Goal: Information Seeking & Learning: Understand process/instructions

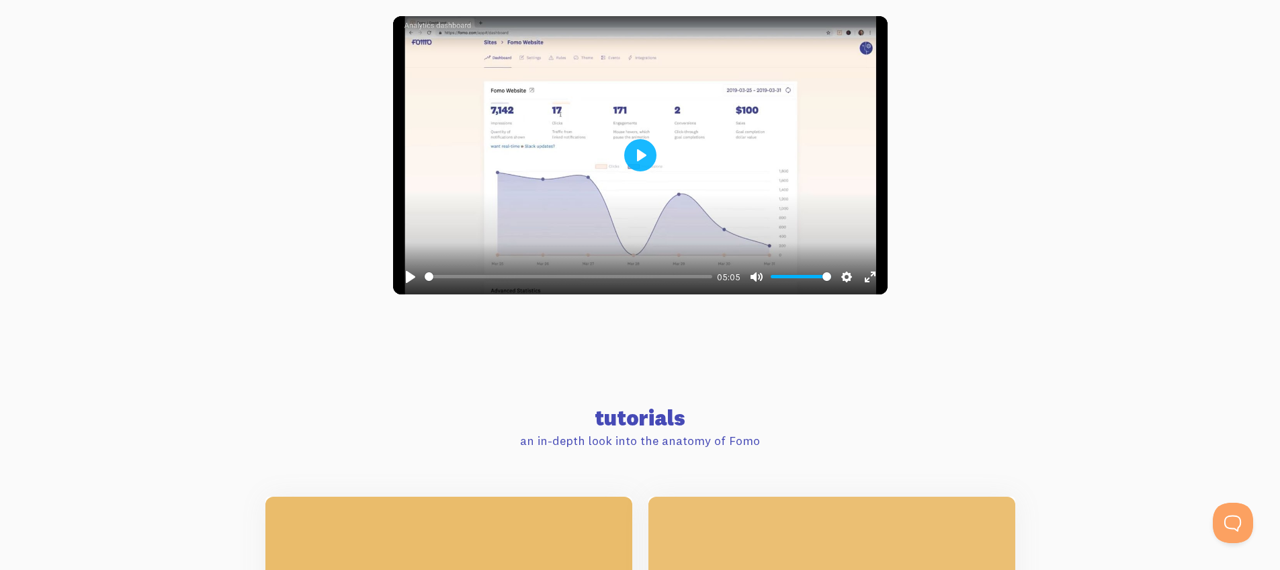
scroll to position [287, 0]
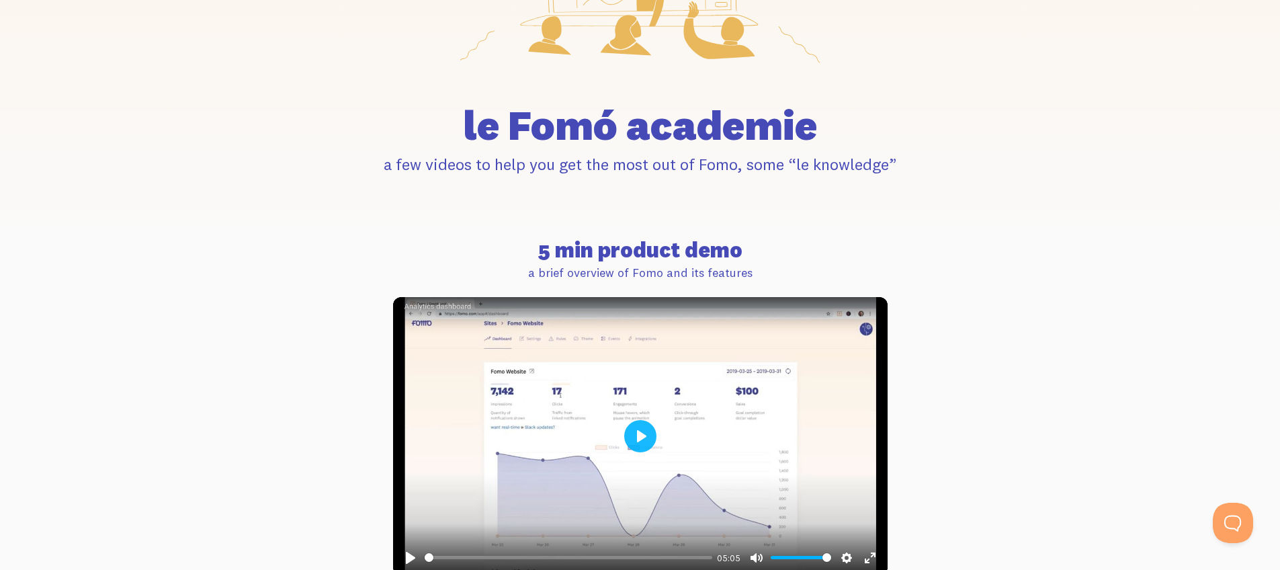
click at [629, 419] on div at bounding box center [640, 436] width 495 height 278
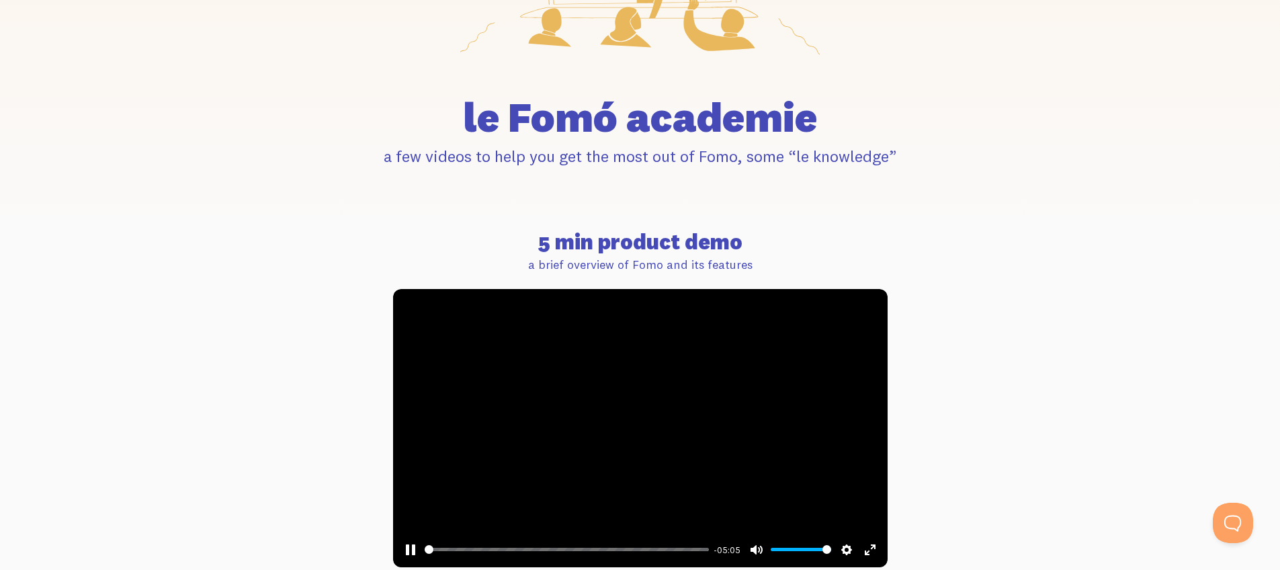
scroll to position [525, 0]
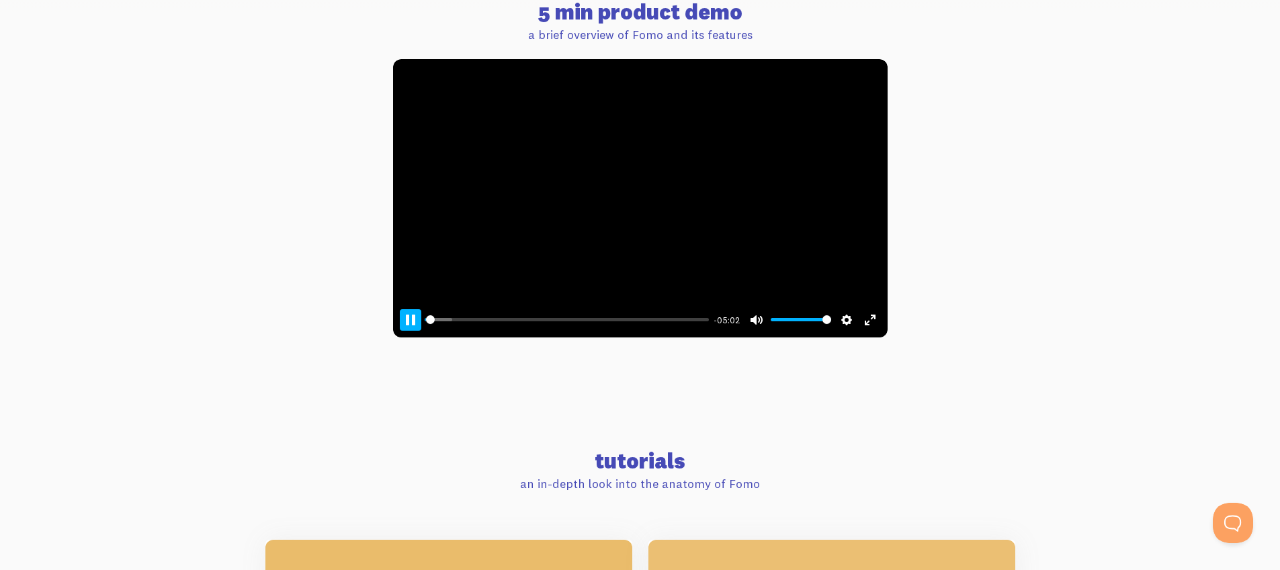
type input "0.6"
click at [411, 321] on button "Pause Play" at bounding box center [411, 320] width 22 height 22
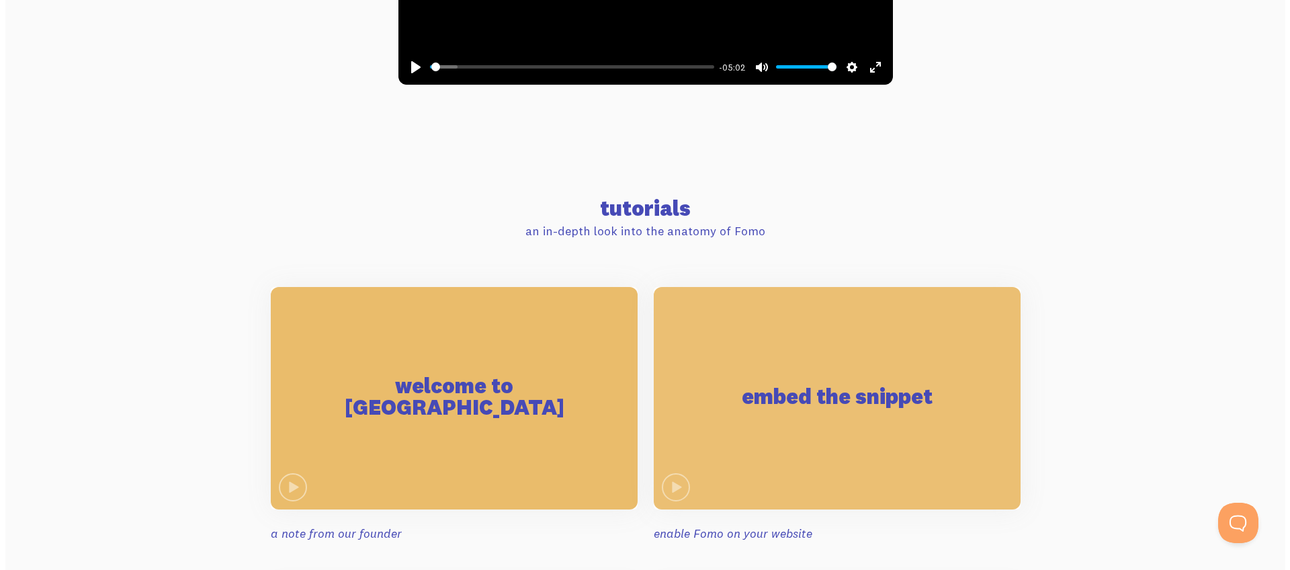
scroll to position [933, 0]
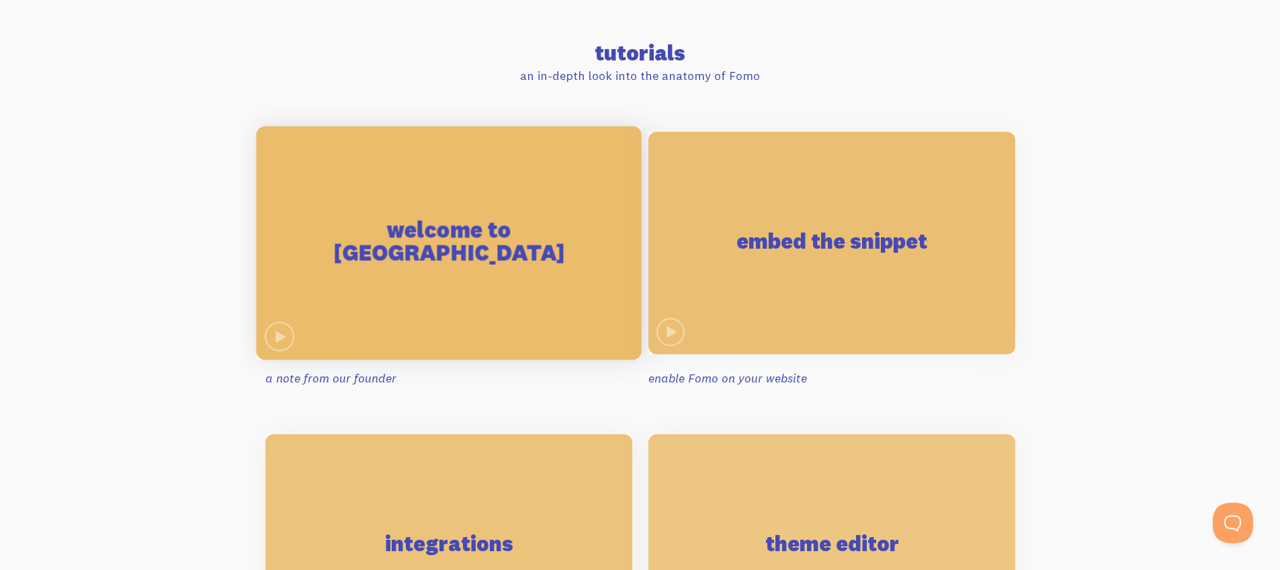
click at [537, 283] on div "welcome to Fomo" at bounding box center [448, 243] width 385 height 234
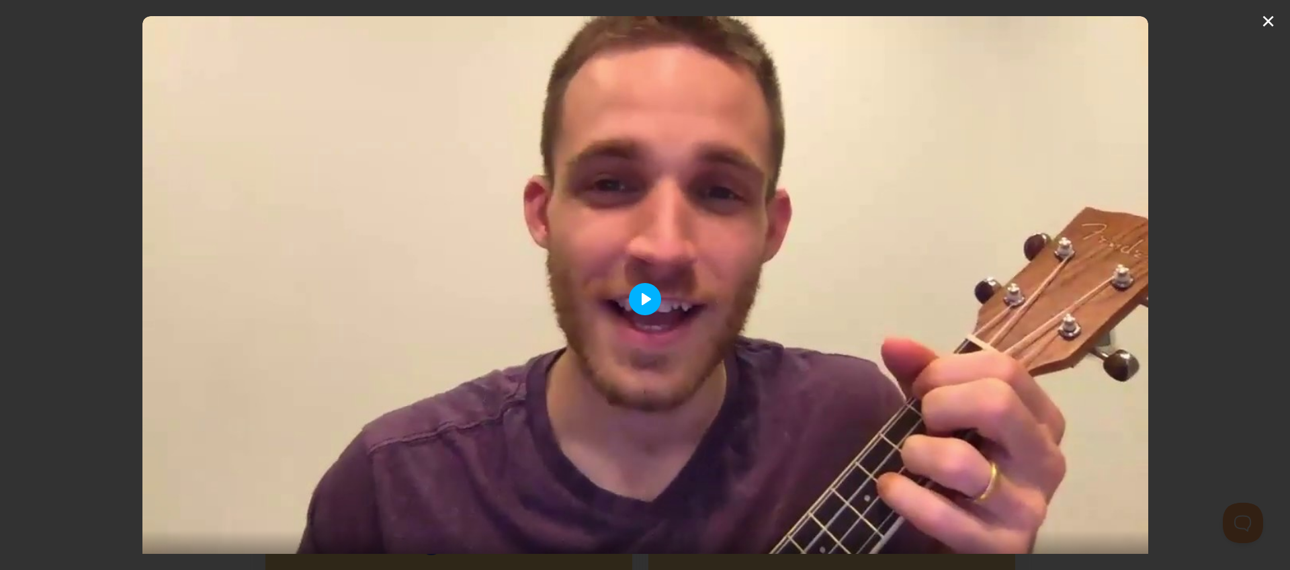
click at [632, 296] on button "Play" at bounding box center [645, 299] width 32 height 32
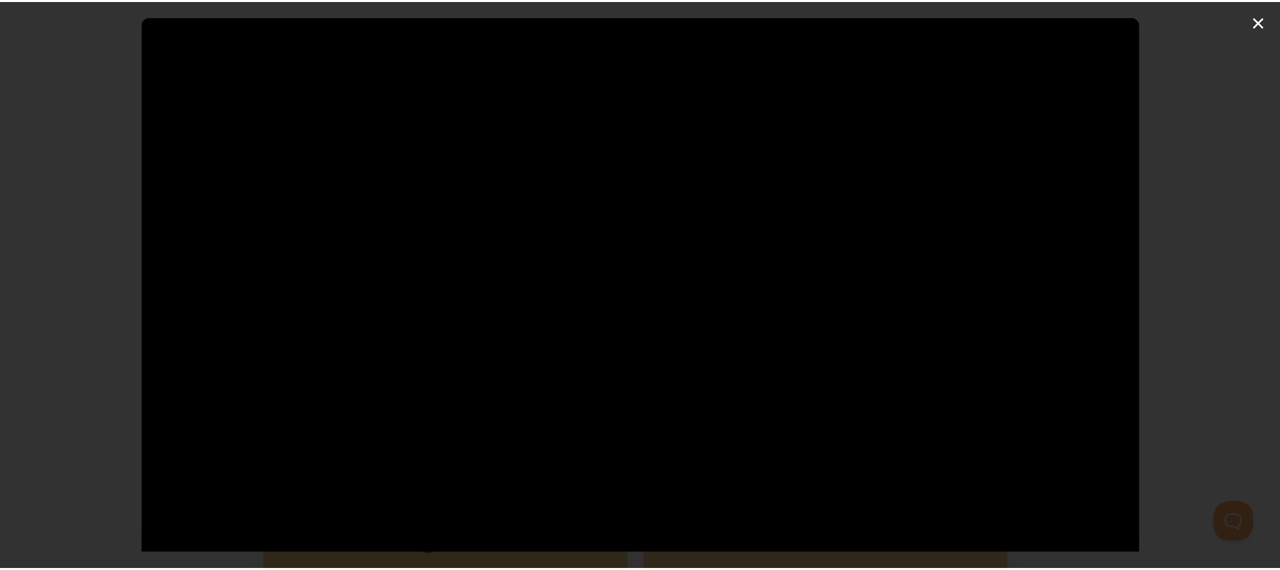
scroll to position [23, 0]
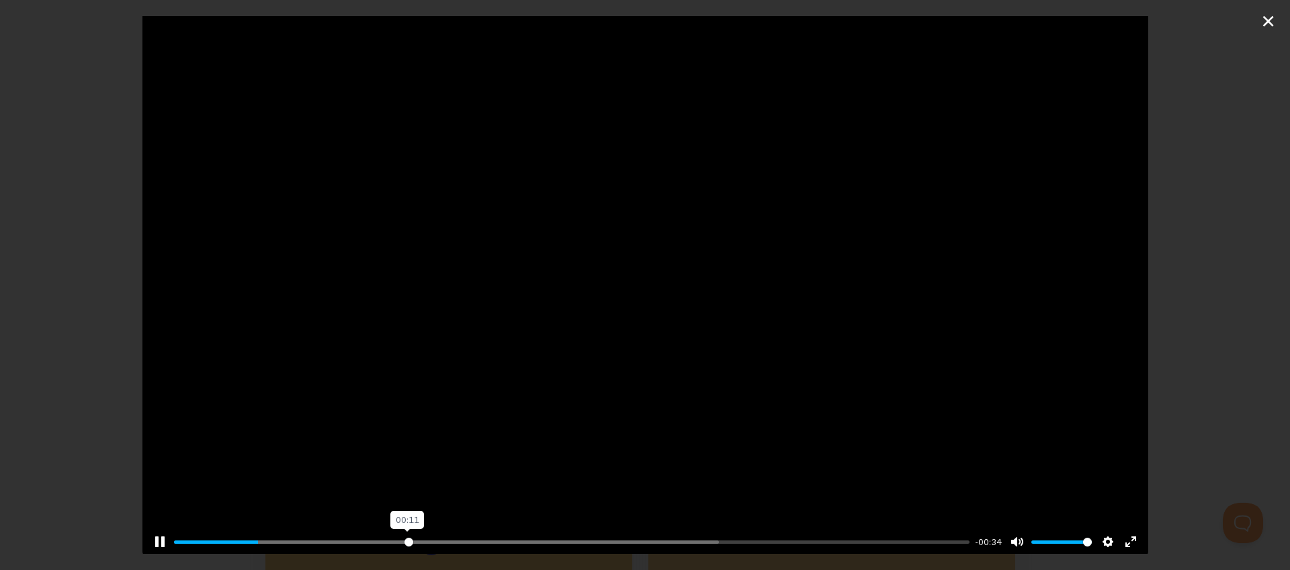
click at [406, 537] on input "Seek" at bounding box center [572, 542] width 796 height 13
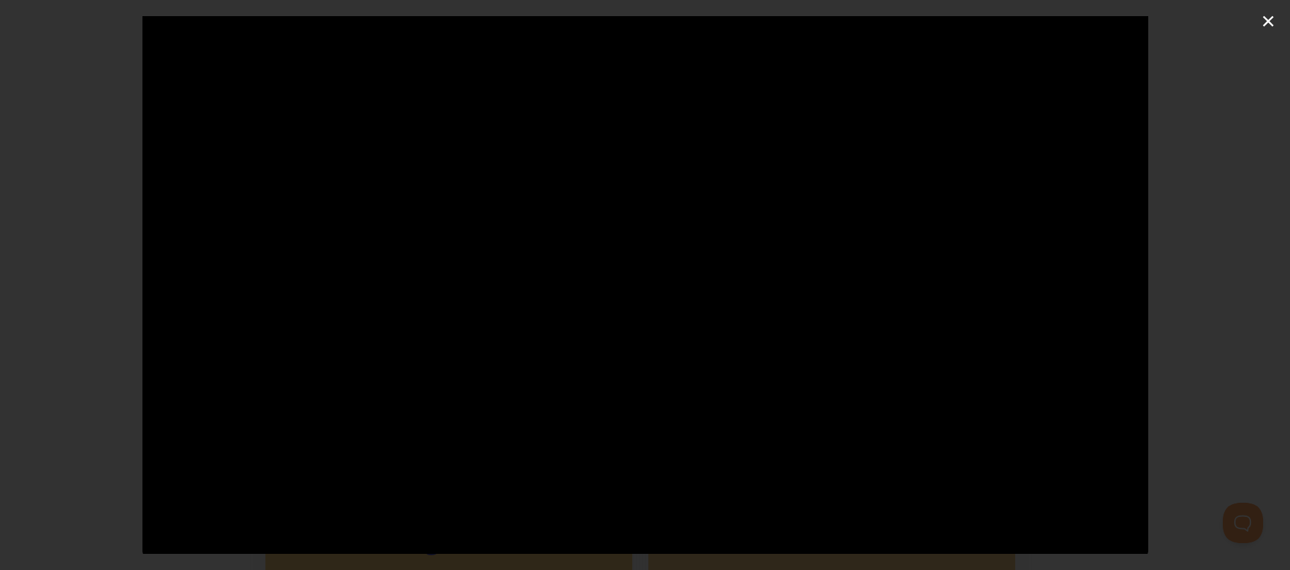
click at [65, 307] on div "Pause Play % buffered 00:23 -00:24 Unmute Mute Disable captions Enable captions…" at bounding box center [645, 285] width 1290 height 570
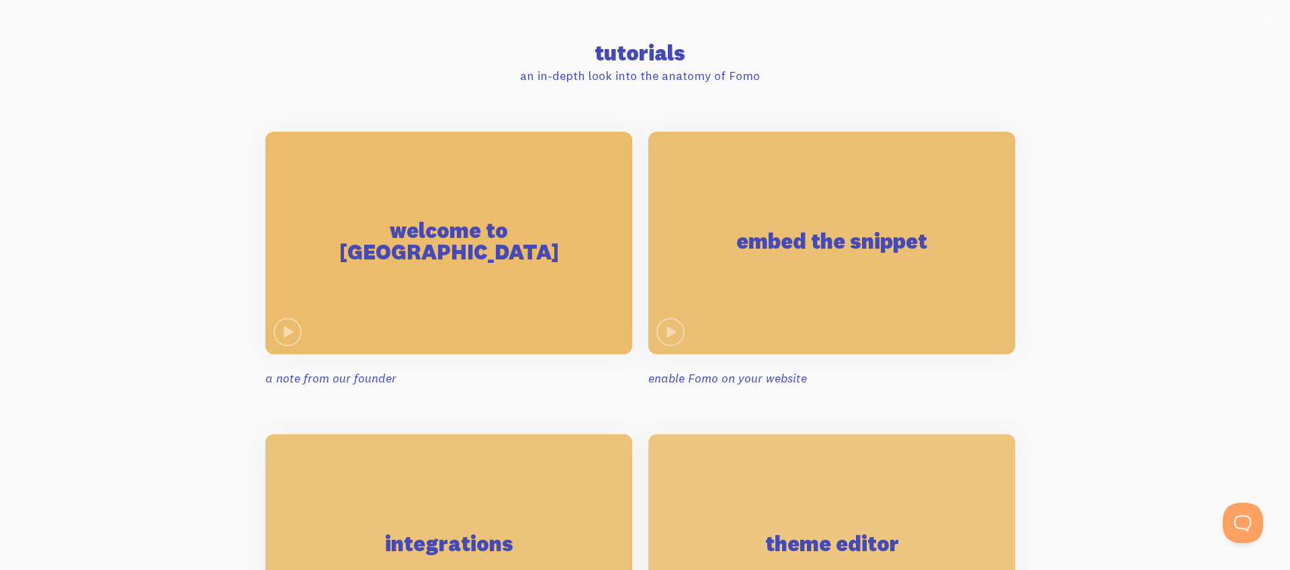
type input "37.24"
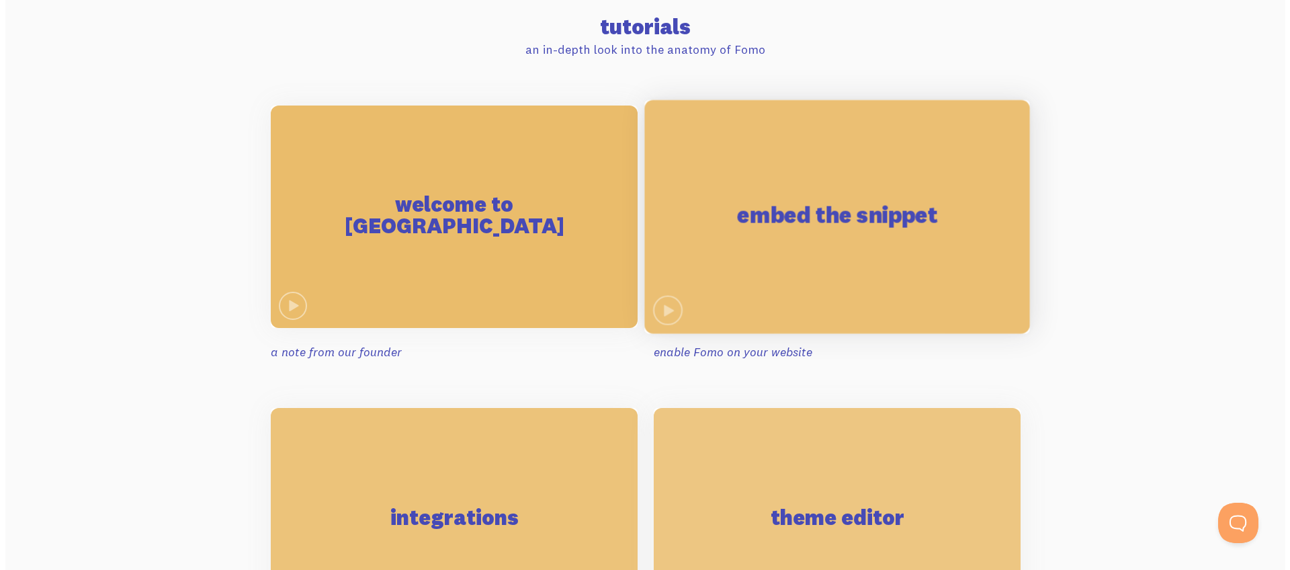
scroll to position [966, 0]
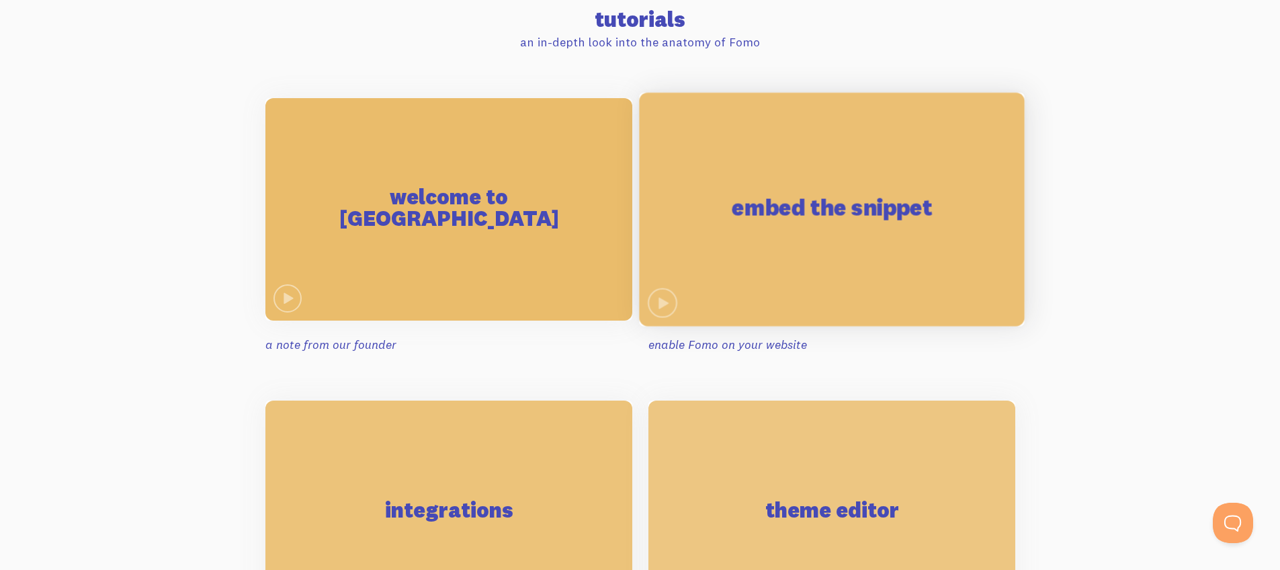
click at [793, 217] on h2 "embed the snippet" at bounding box center [831, 207] width 200 height 23
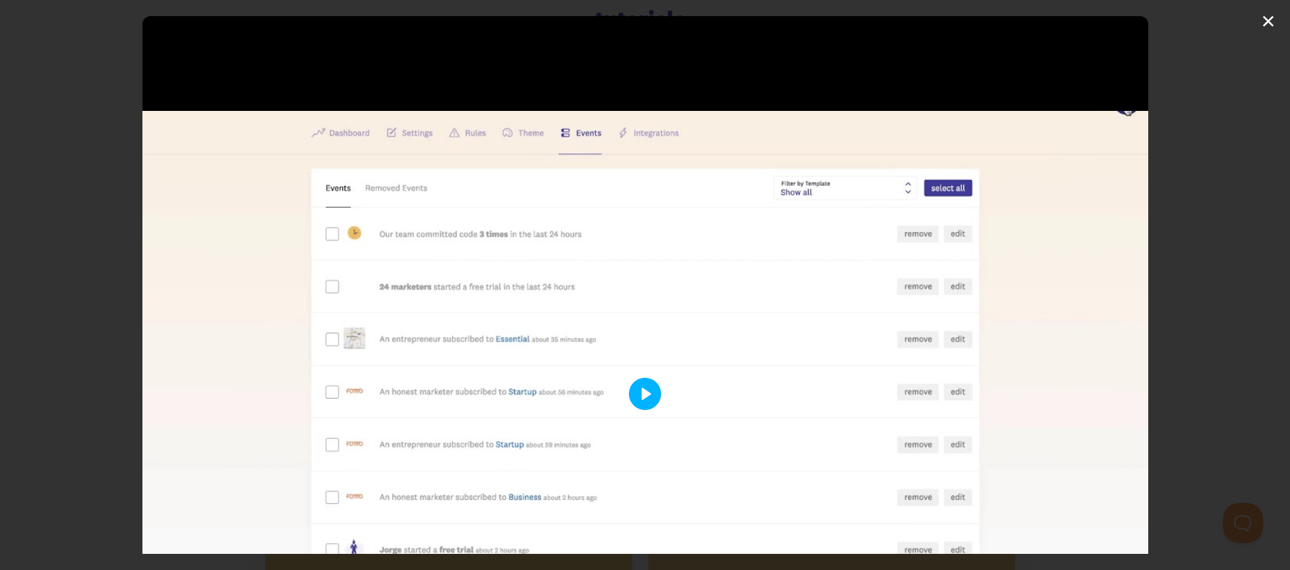
click at [640, 397] on button "Play" at bounding box center [645, 394] width 32 height 32
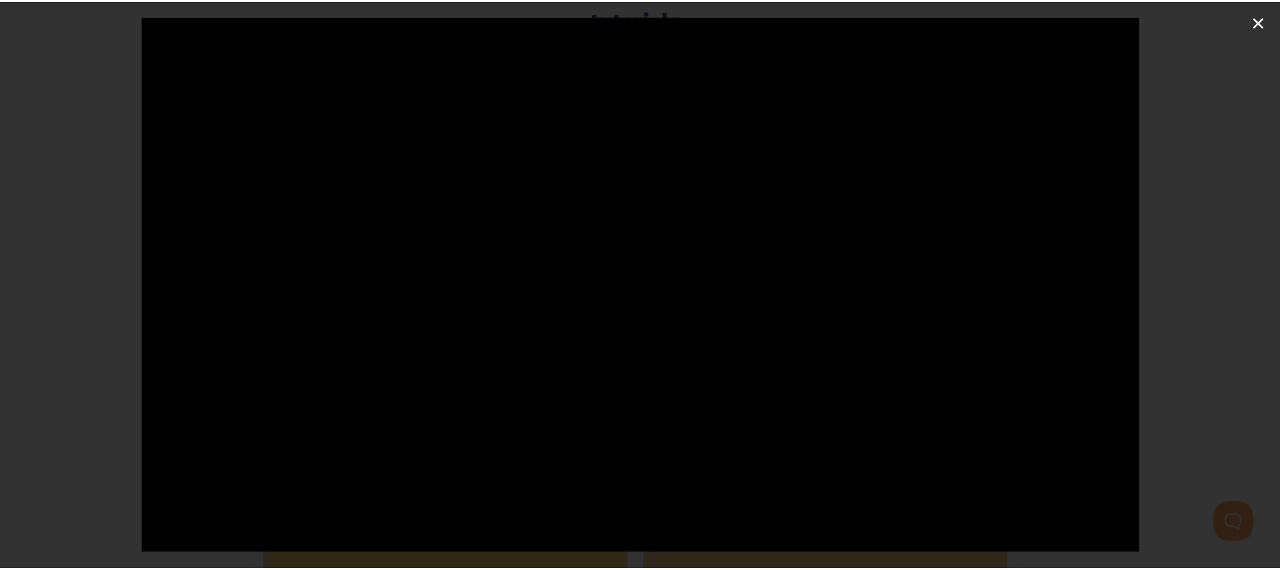
scroll to position [210, 0]
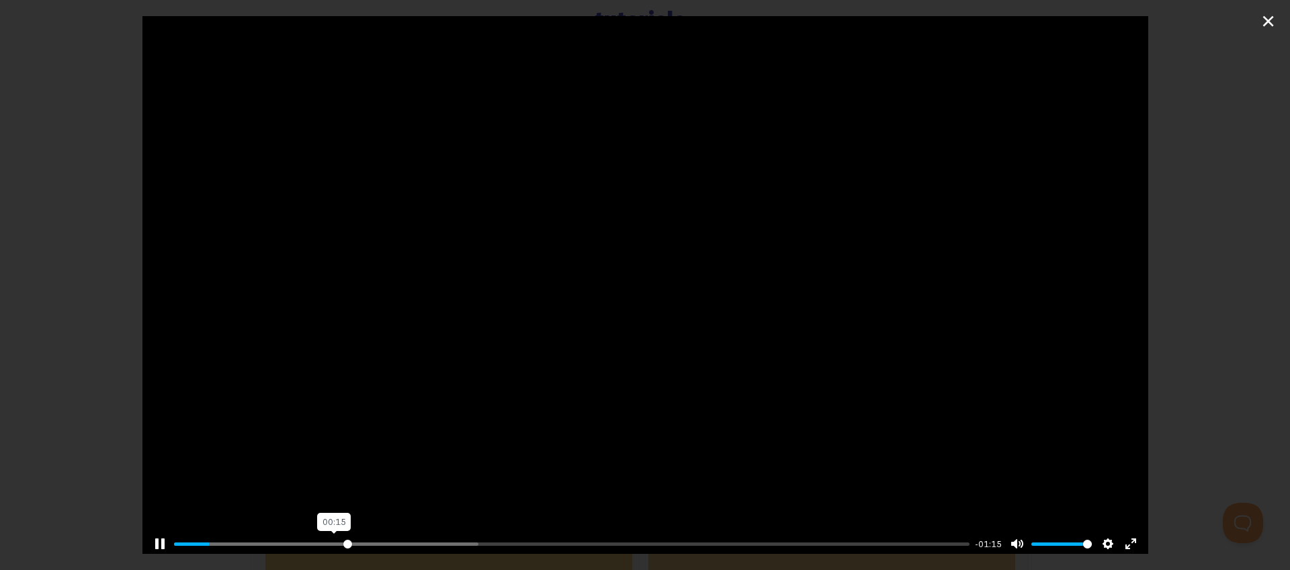
drag, startPoint x: 340, startPoint y: 538, endPoint x: 370, endPoint y: 538, distance: 30.2
click at [349, 538] on input "Seek" at bounding box center [572, 544] width 796 height 13
click at [433, 538] on input "Seek" at bounding box center [572, 544] width 796 height 13
click at [571, 538] on input "Seek" at bounding box center [572, 544] width 796 height 13
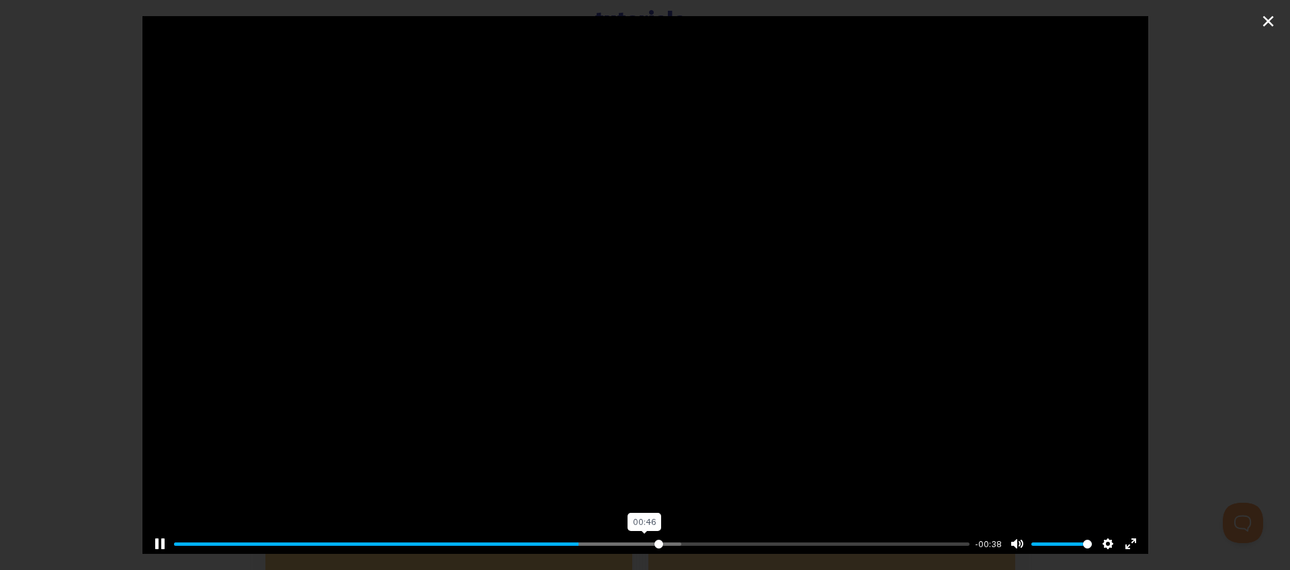
drag, startPoint x: 652, startPoint y: 533, endPoint x: 669, endPoint y: 533, distance: 16.8
click at [653, 538] on input "Seek" at bounding box center [572, 544] width 796 height 13
click at [1192, 115] on div "Pause Play % buffered 01:02 -00:30 Unmute Mute Disable captions Enable captions…" at bounding box center [645, 285] width 1290 height 570
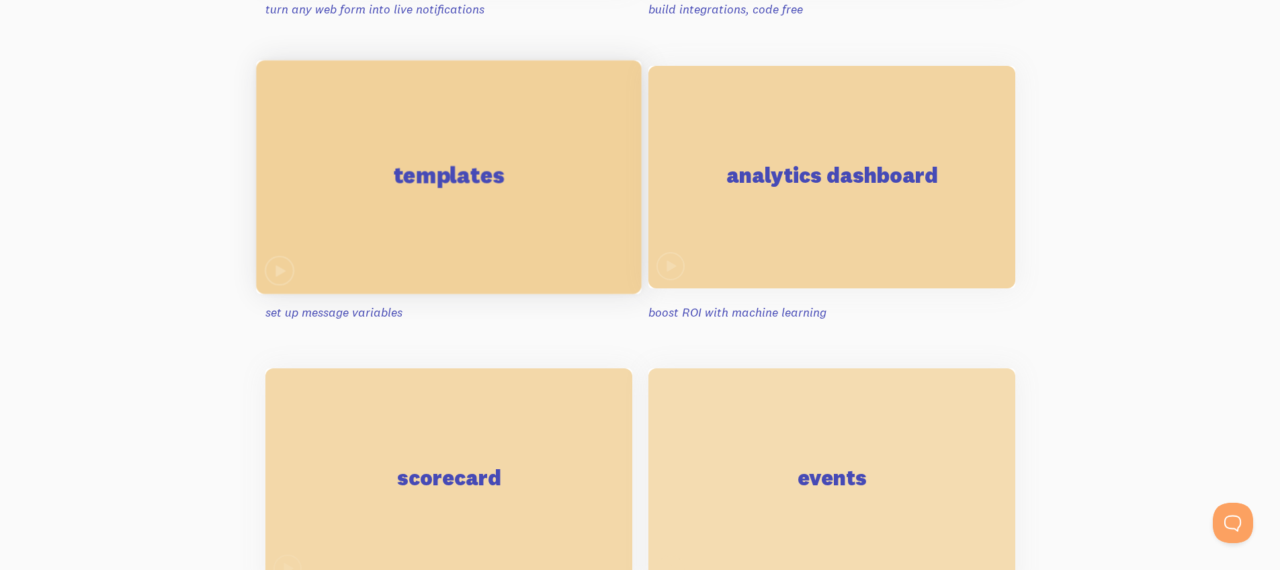
scroll to position [1909, 0]
click at [481, 207] on div "templates" at bounding box center [448, 175] width 385 height 234
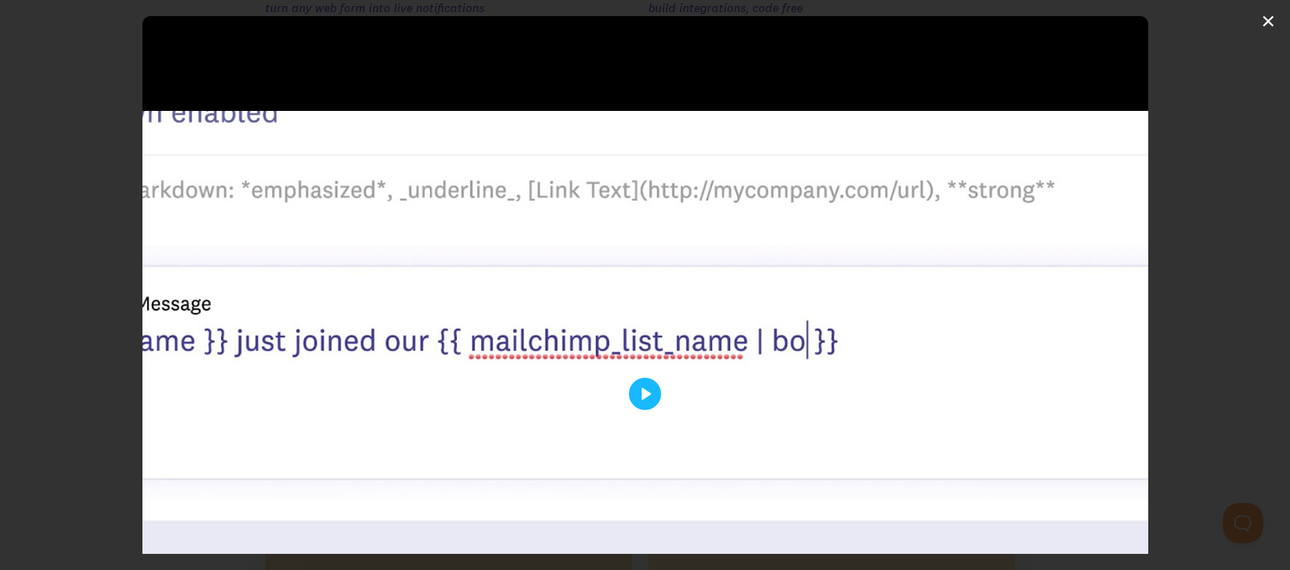
click at [1239, 125] on div "Pause Play % buffered 00:00 03:49 Unmute Mute Disable captions Enable captions …" at bounding box center [645, 285] width 1290 height 570
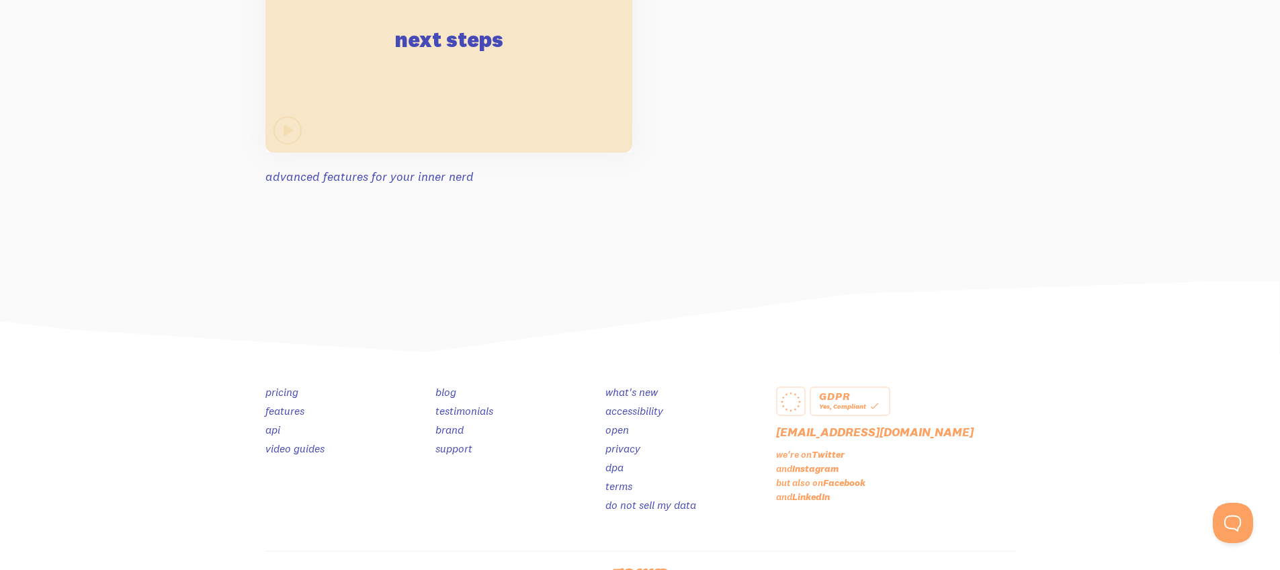
scroll to position [2997, 0]
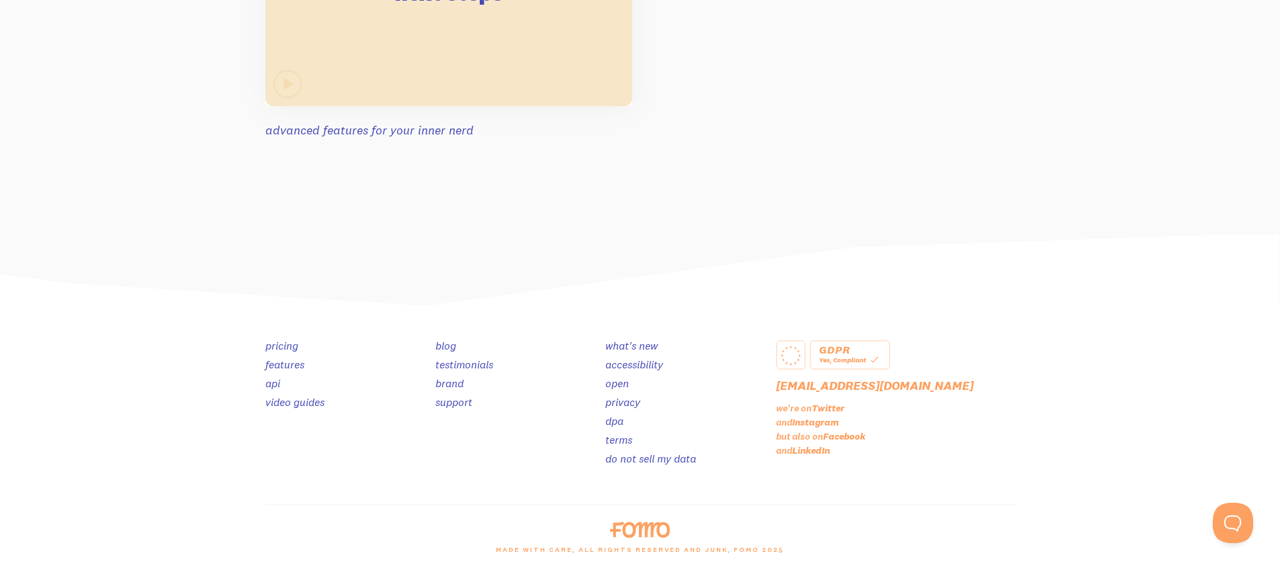
scroll to position [1909, 0]
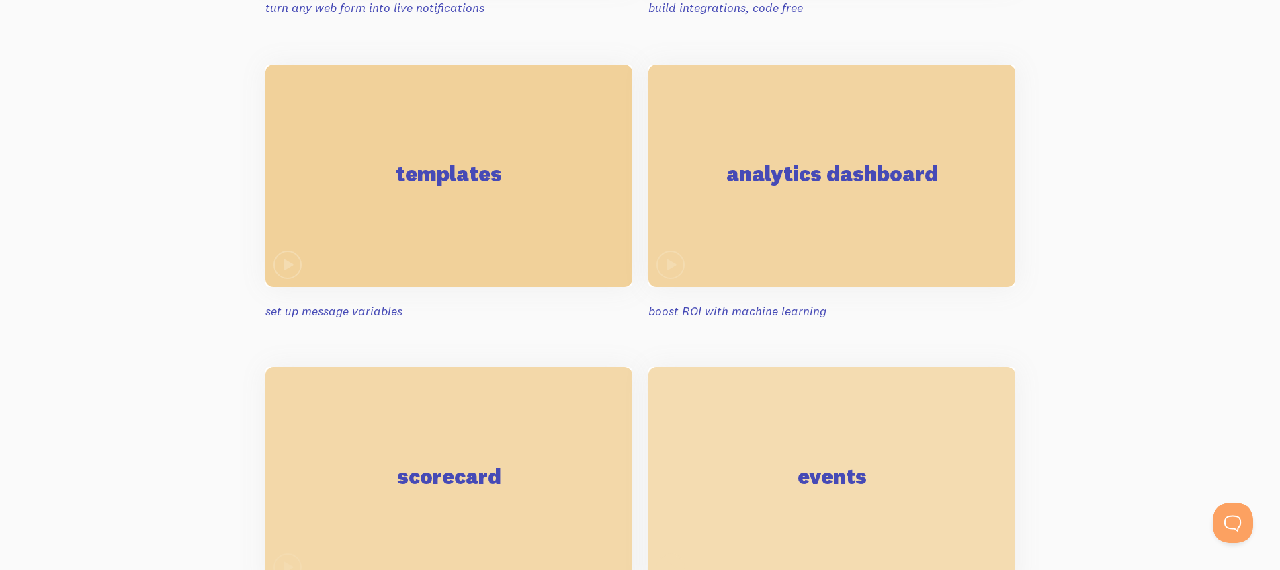
scroll to position [966, 0]
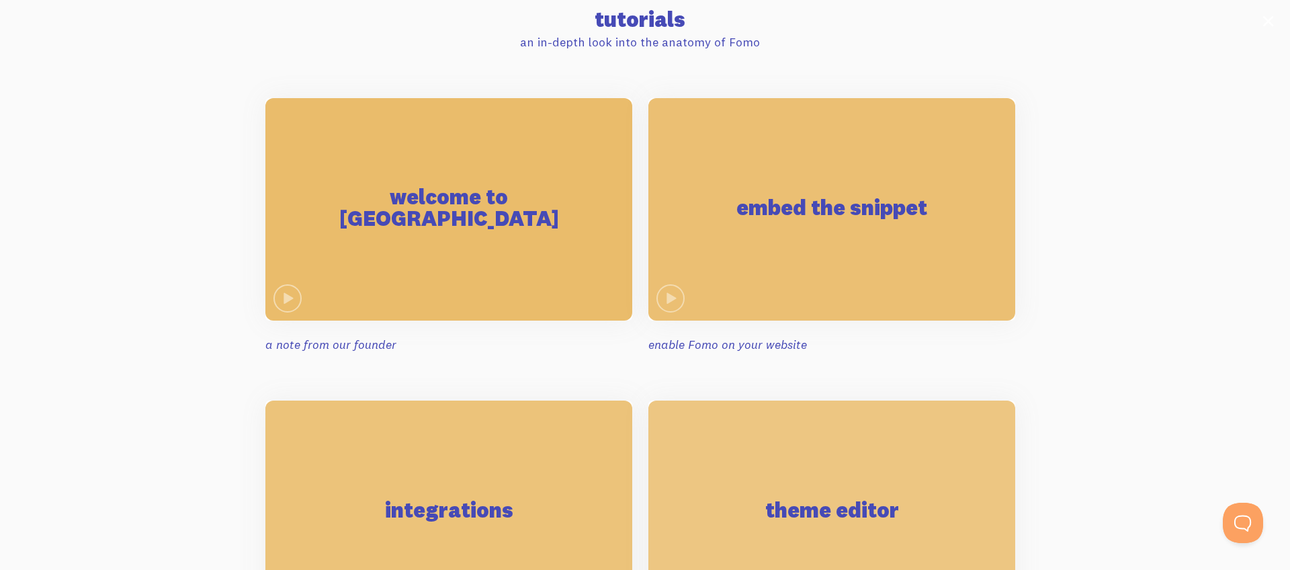
type input "81.36"
